Goal: Navigation & Orientation: Find specific page/section

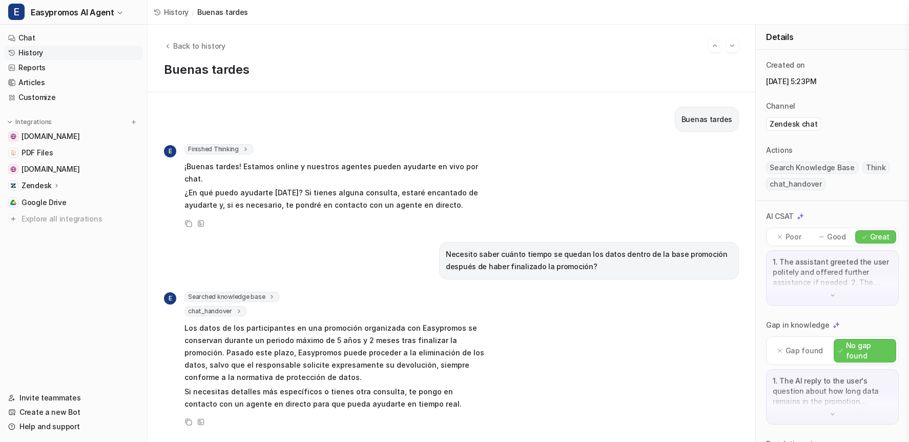
click at [29, 52] on link "History" at bounding box center [73, 53] width 139 height 14
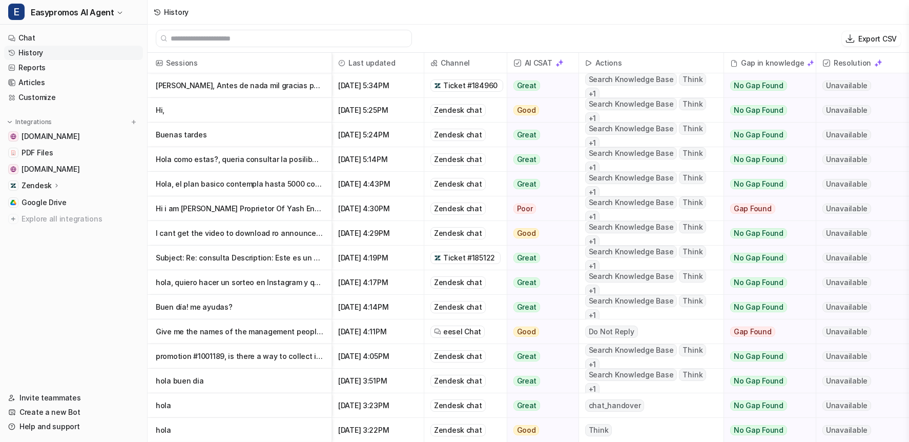
click at [27, 54] on link "History" at bounding box center [73, 53] width 139 height 14
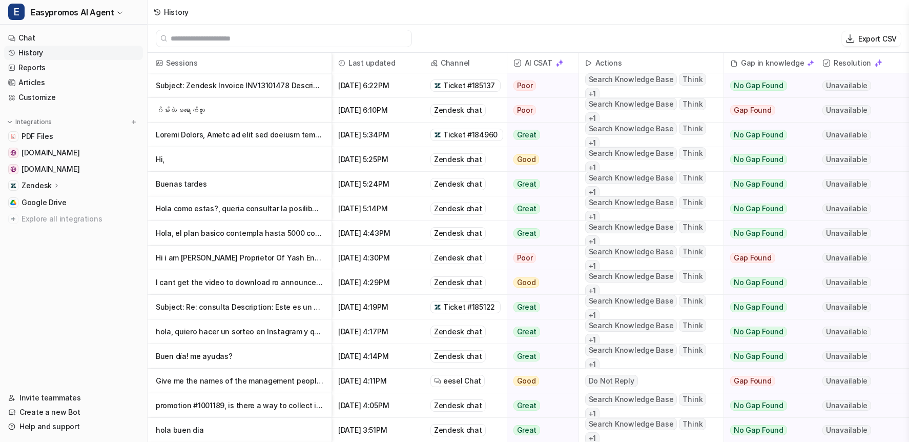
click at [197, 110] on p "ဂိမ်းထဲမရောက်ဘူး" at bounding box center [240, 110] width 168 height 25
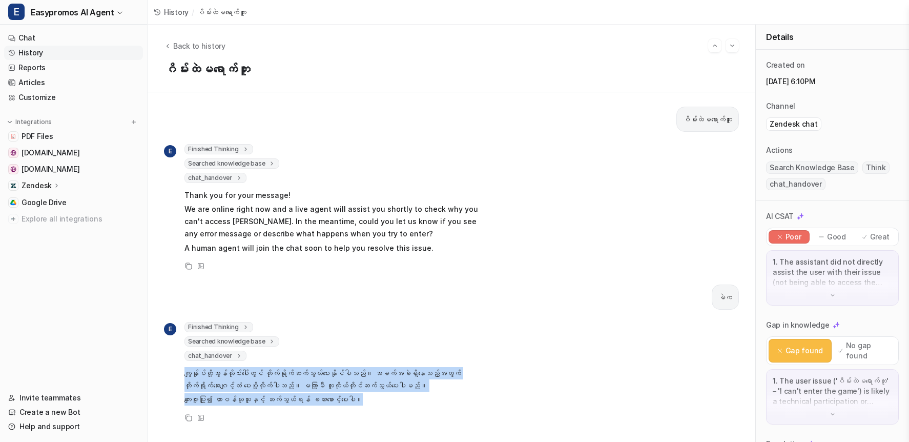
drag, startPoint x: 377, startPoint y: 399, endPoint x: 184, endPoint y: 372, distance: 194.4
click at [184, 372] on span "ကျွန်ုပ်တို့အွန်လိုင်းပေါ်တွင် တိုက်ရိုက်ဆက်သွယ်ပေးနိုင်ပါသည်။ အခက်အခဲရှိနေသည့်…" at bounding box center [334, 386] width 300 height 43
copy span "ကျွန်ုပ်တို့အွန်လိုင်းပေါ်တွင် တိုက်ရိုက်ဆက်သွယ်ပေးနိုင်ပါသည်။ အခက်အခဲရှိနေသည့်…"
click at [193, 45] on span "Back to history" at bounding box center [199, 45] width 52 height 11
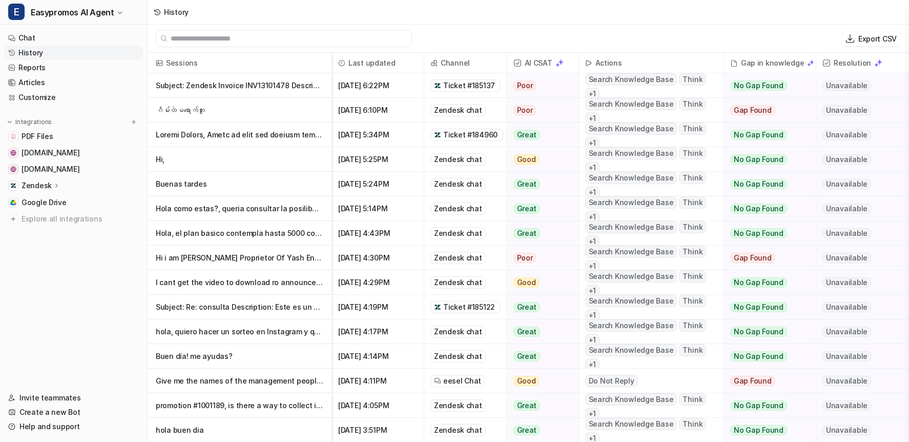
click at [281, 87] on p "Subject: Zendesk Invoice INV13101478 Description: Zendesk Billing" at bounding box center [240, 85] width 168 height 25
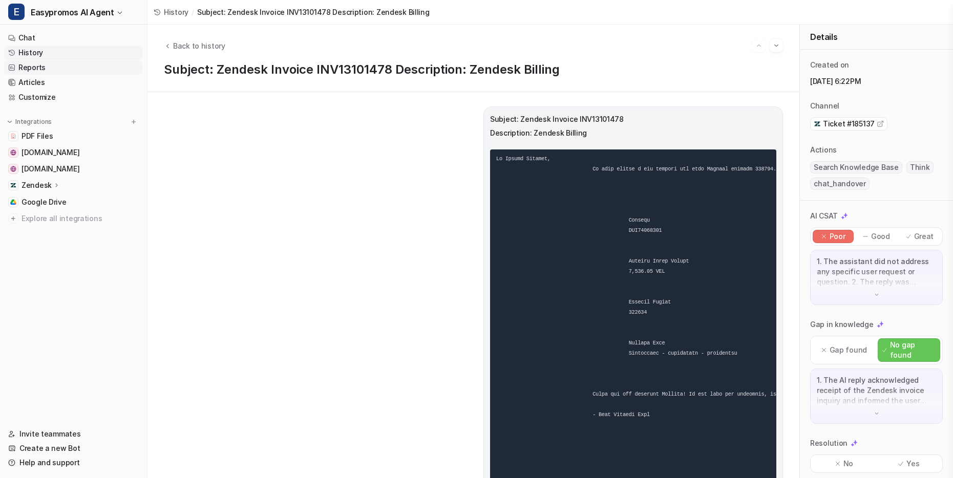
click at [35, 67] on link "Reports" at bounding box center [73, 67] width 139 height 14
click at [27, 51] on link "History" at bounding box center [73, 53] width 139 height 14
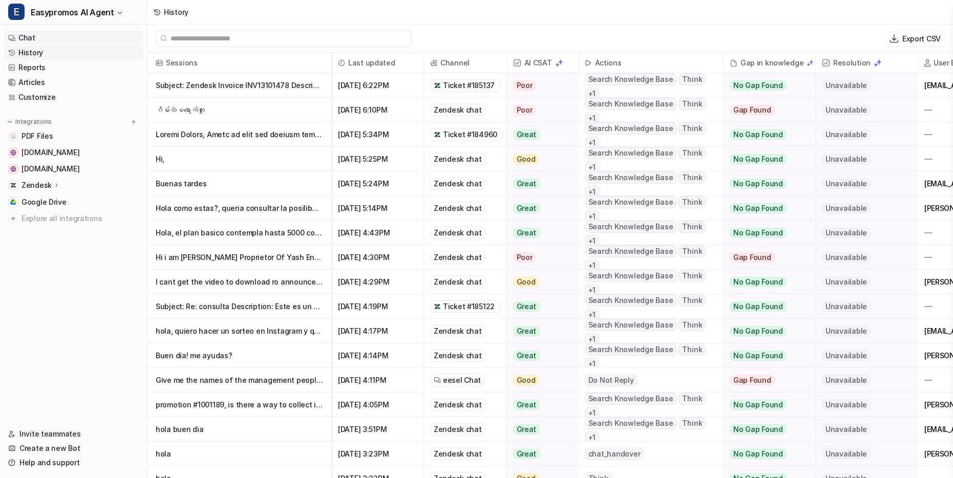
click at [23, 35] on link "Chat" at bounding box center [73, 38] width 139 height 14
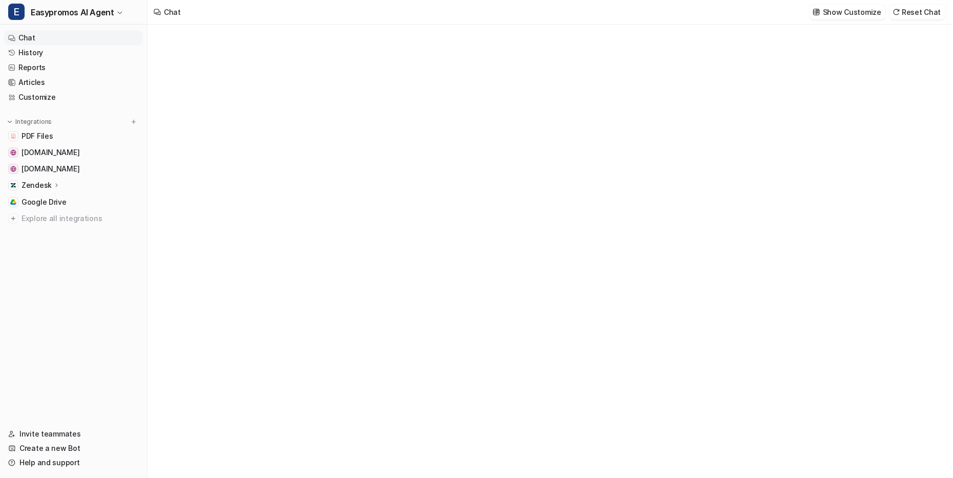
type textarea "**********"
click at [23, 54] on link "History" at bounding box center [73, 53] width 139 height 14
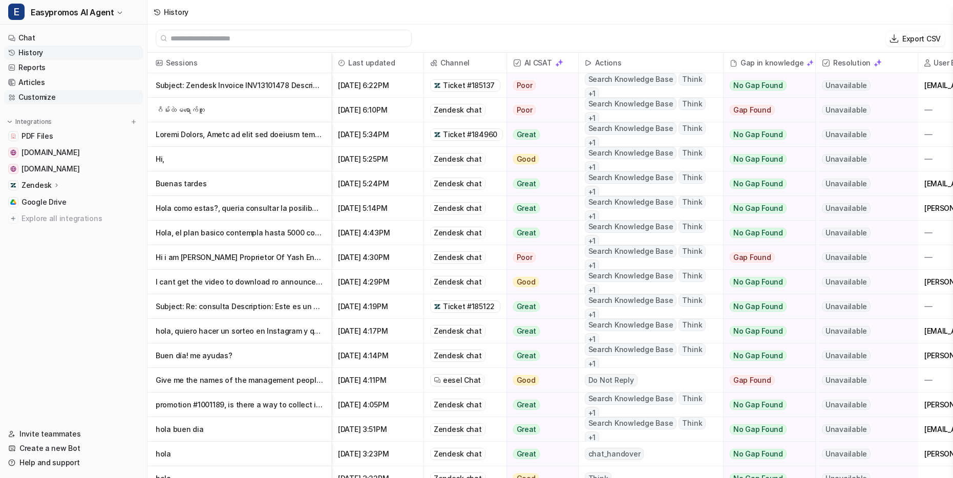
click at [27, 97] on link "Customize" at bounding box center [73, 97] width 139 height 14
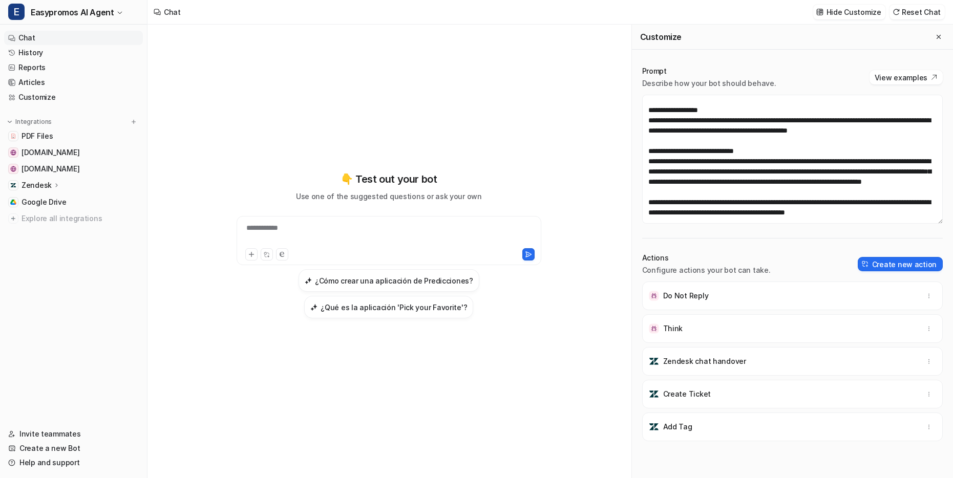
scroll to position [114, 0]
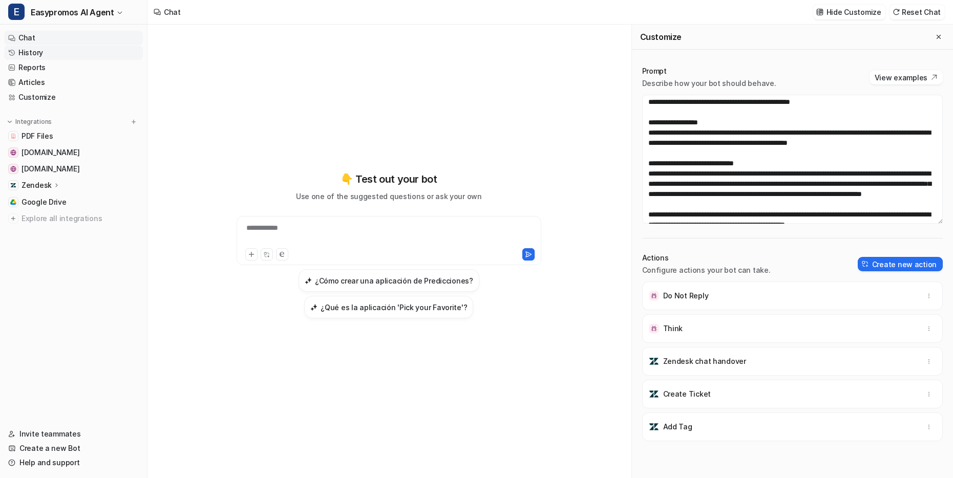
click at [30, 52] on link "History" at bounding box center [73, 53] width 139 height 14
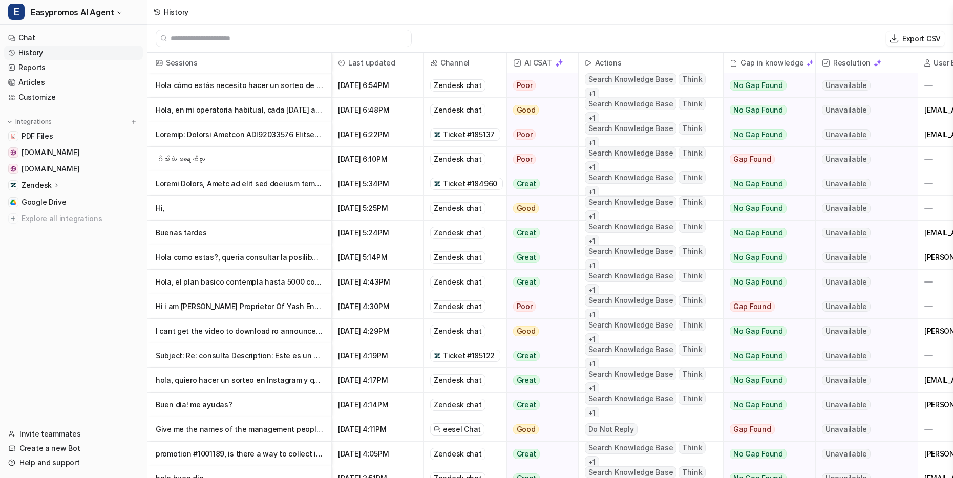
click at [248, 89] on p "Hola cómo estás necesito hacer un sorteo de una rifa exprés me ayudas?" at bounding box center [240, 85] width 168 height 25
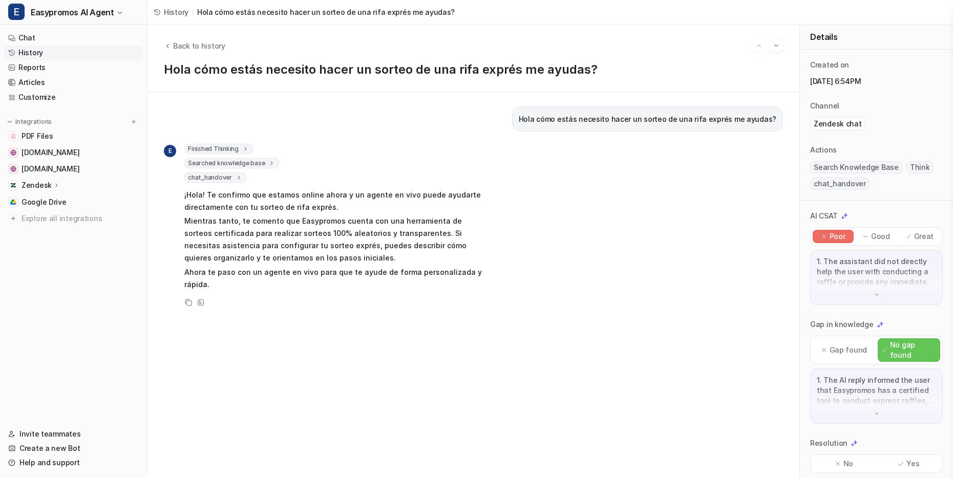
click at [37, 52] on link "History" at bounding box center [73, 53] width 139 height 14
